Goal: Task Accomplishment & Management: Manage account settings

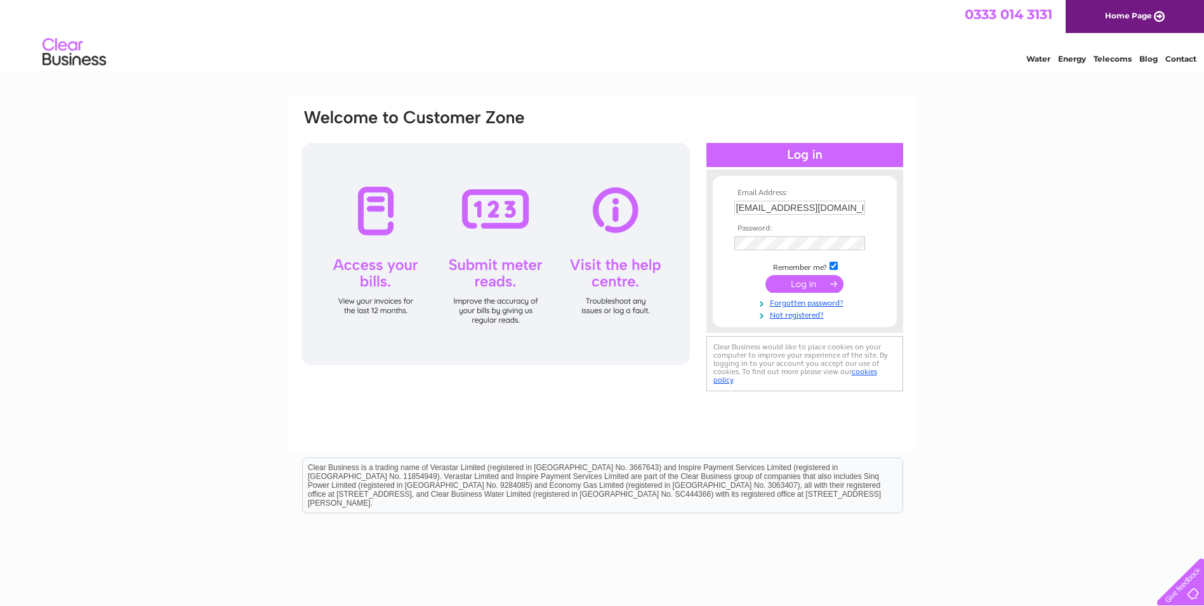
click at [804, 286] on input "submit" at bounding box center [804, 284] width 78 height 18
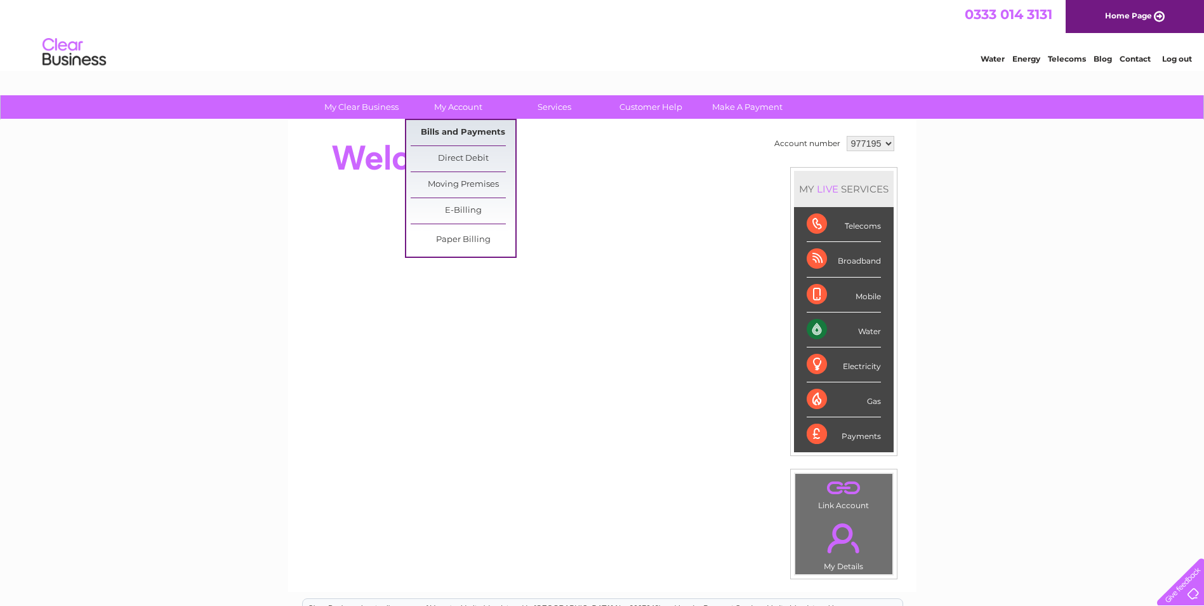
click at [478, 131] on link "Bills and Payments" at bounding box center [463, 132] width 105 height 25
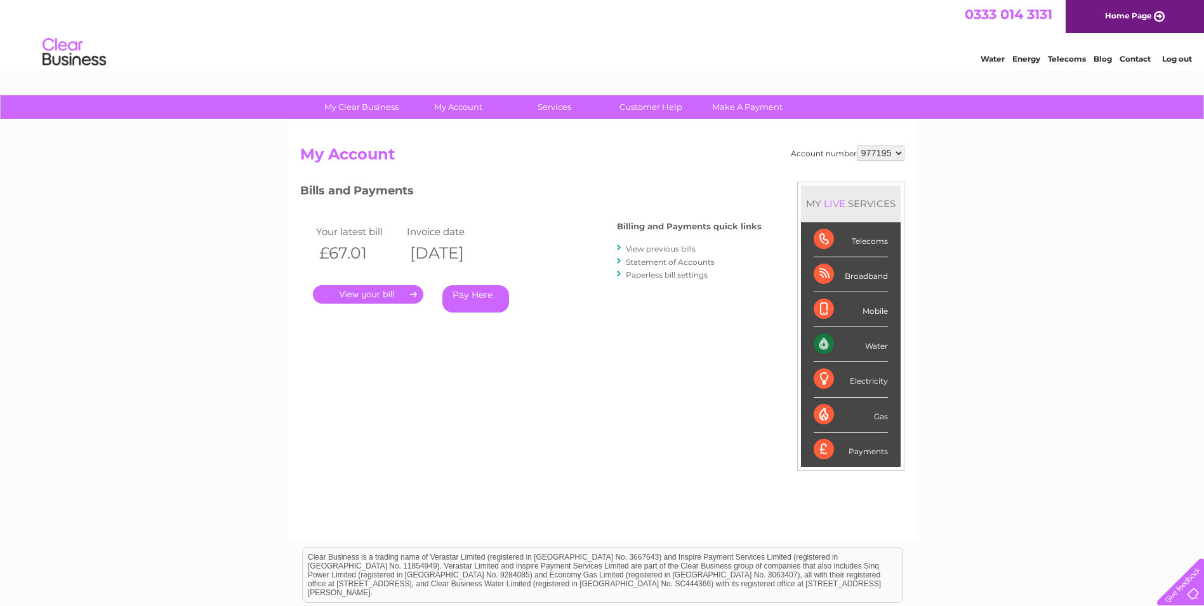
click at [360, 294] on link "." at bounding box center [368, 294] width 110 height 18
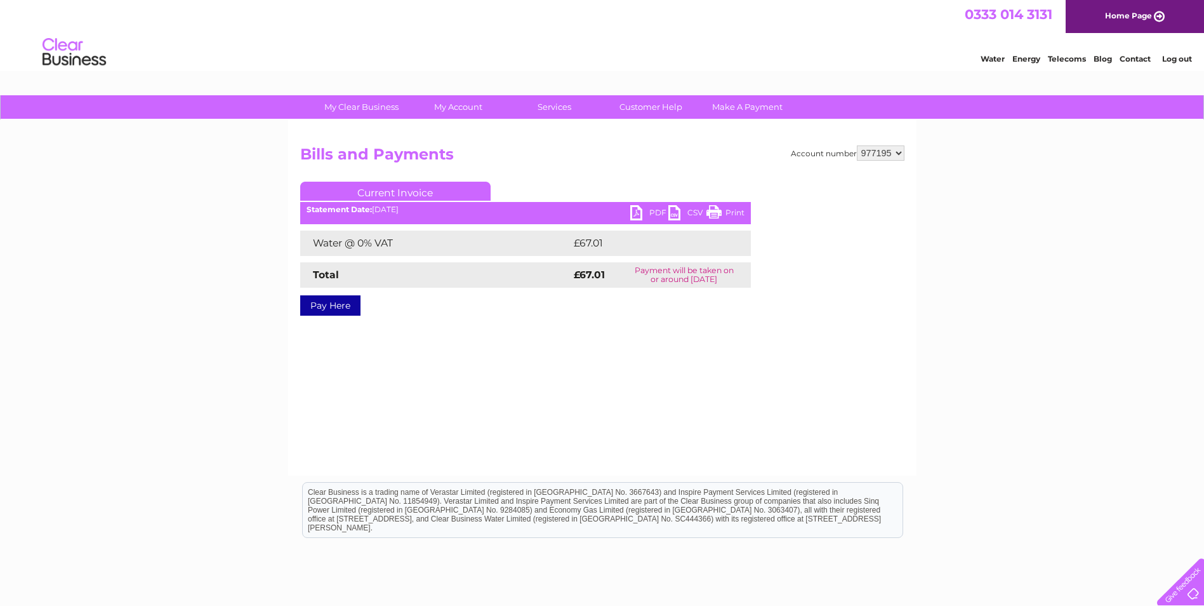
click at [642, 213] on link "PDF" at bounding box center [649, 214] width 38 height 18
